Goal: Find specific page/section

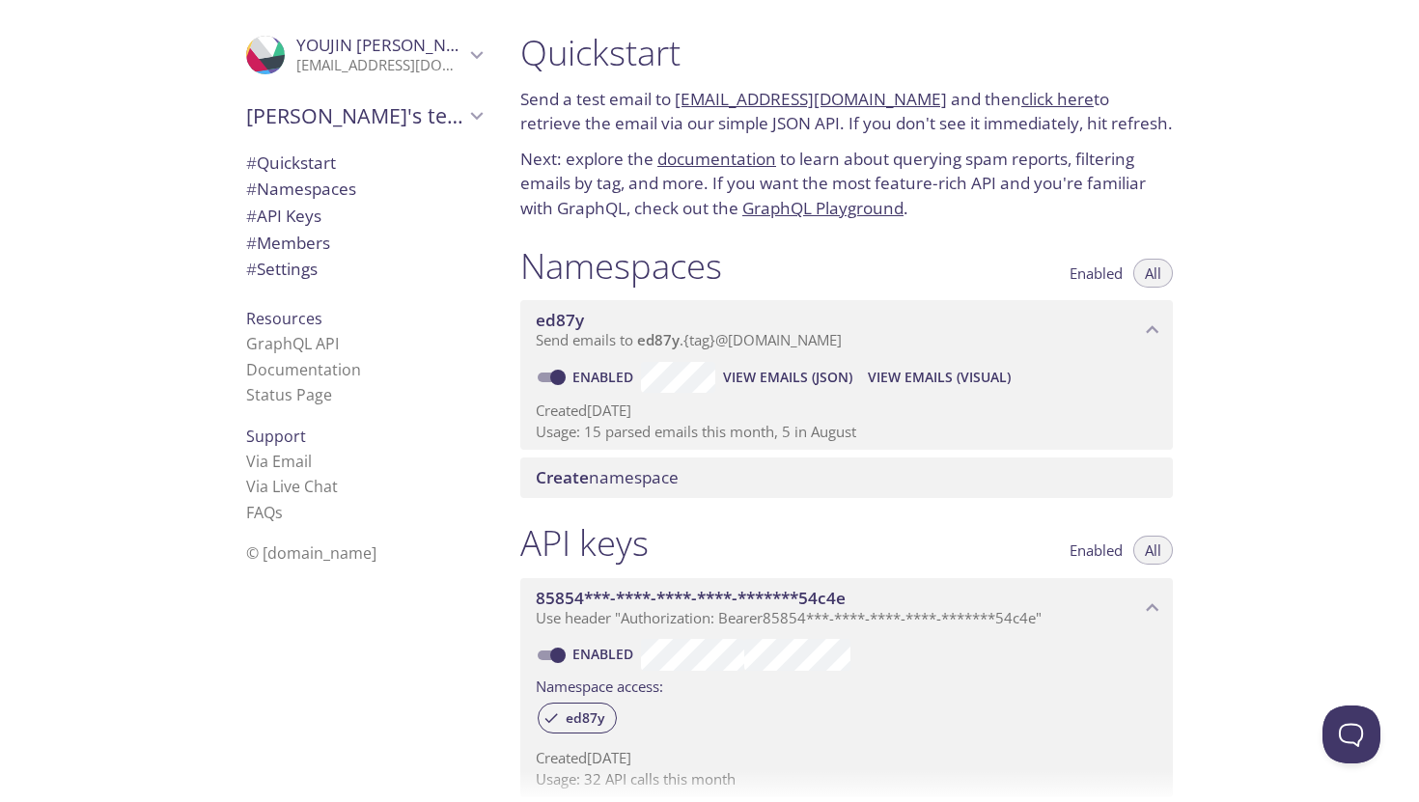
click at [796, 383] on span "View Emails (JSON)" at bounding box center [787, 377] width 129 height 23
click at [795, 370] on span "View Emails (JSON)" at bounding box center [787, 377] width 129 height 23
